Goal: Information Seeking & Learning: Learn about a topic

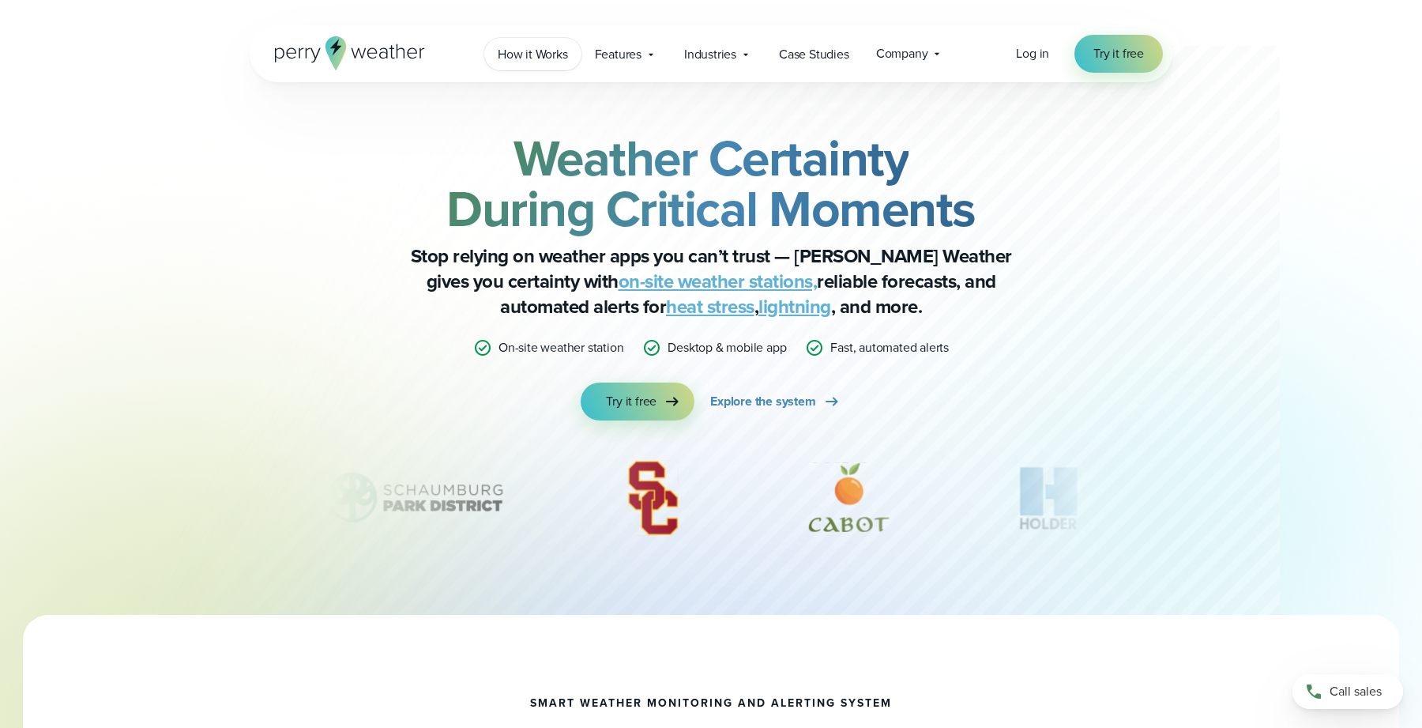
click at [533, 51] on span "How it Works" at bounding box center [533, 54] width 70 height 19
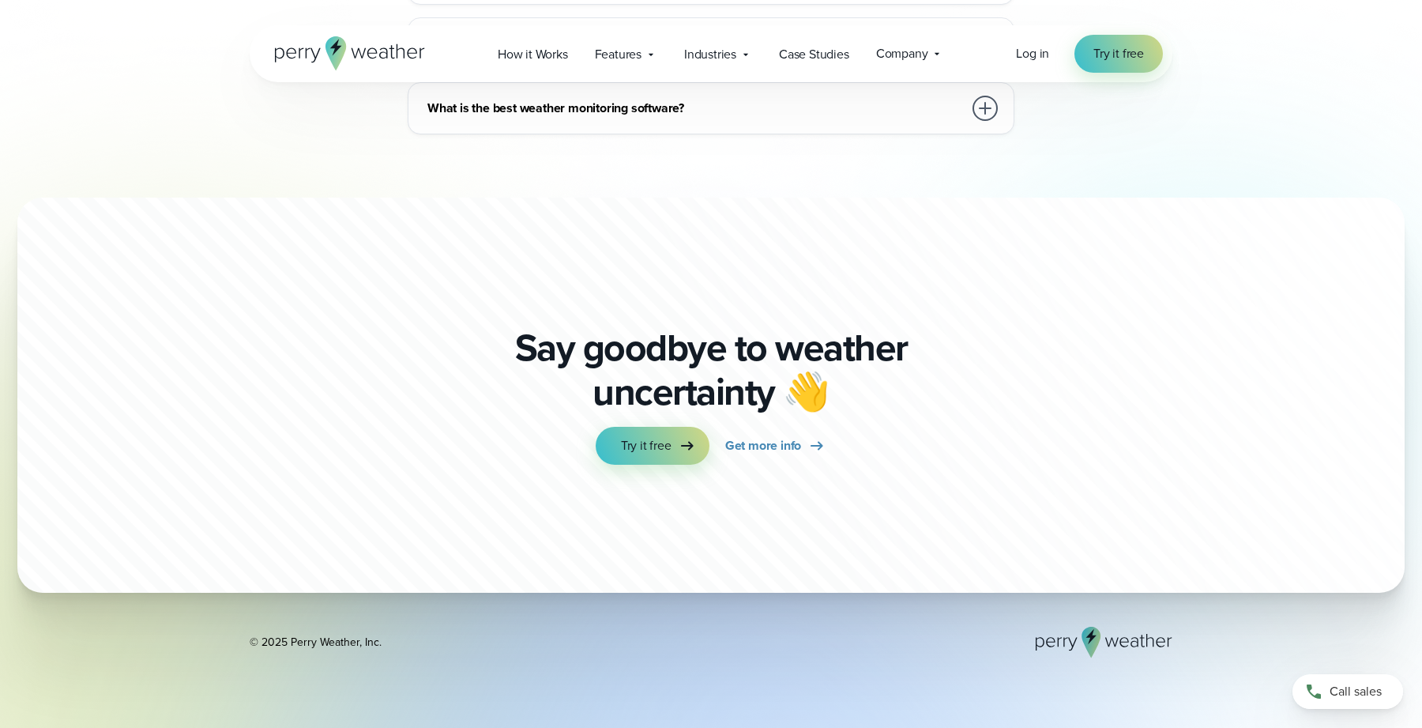
scroll to position [4058, 0]
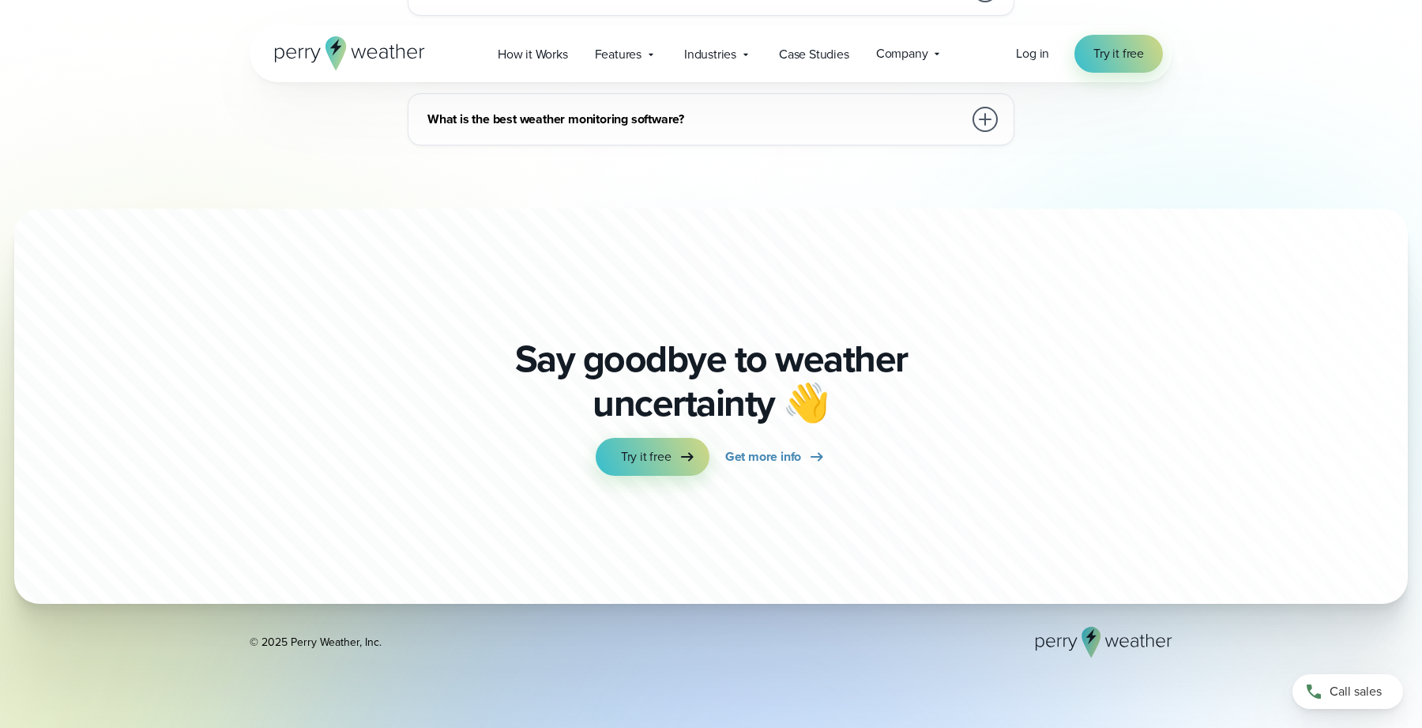
click at [336, 79] on div "Open Menu Log in Try it free How it Works" at bounding box center [711, 53] width 923 height 57
click at [336, 62] on icon at bounding box center [336, 53] width 21 height 34
